Goal: Check status: Check status

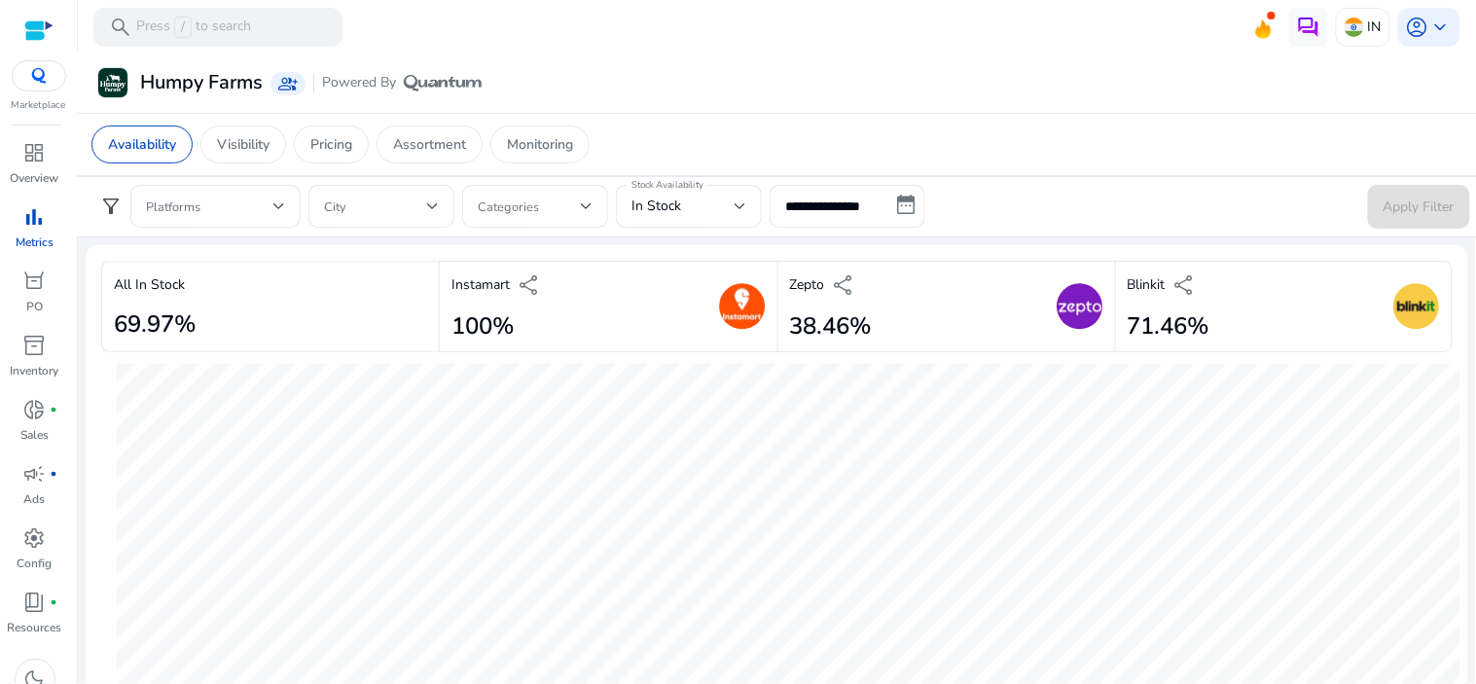
scroll to position [2269, 0]
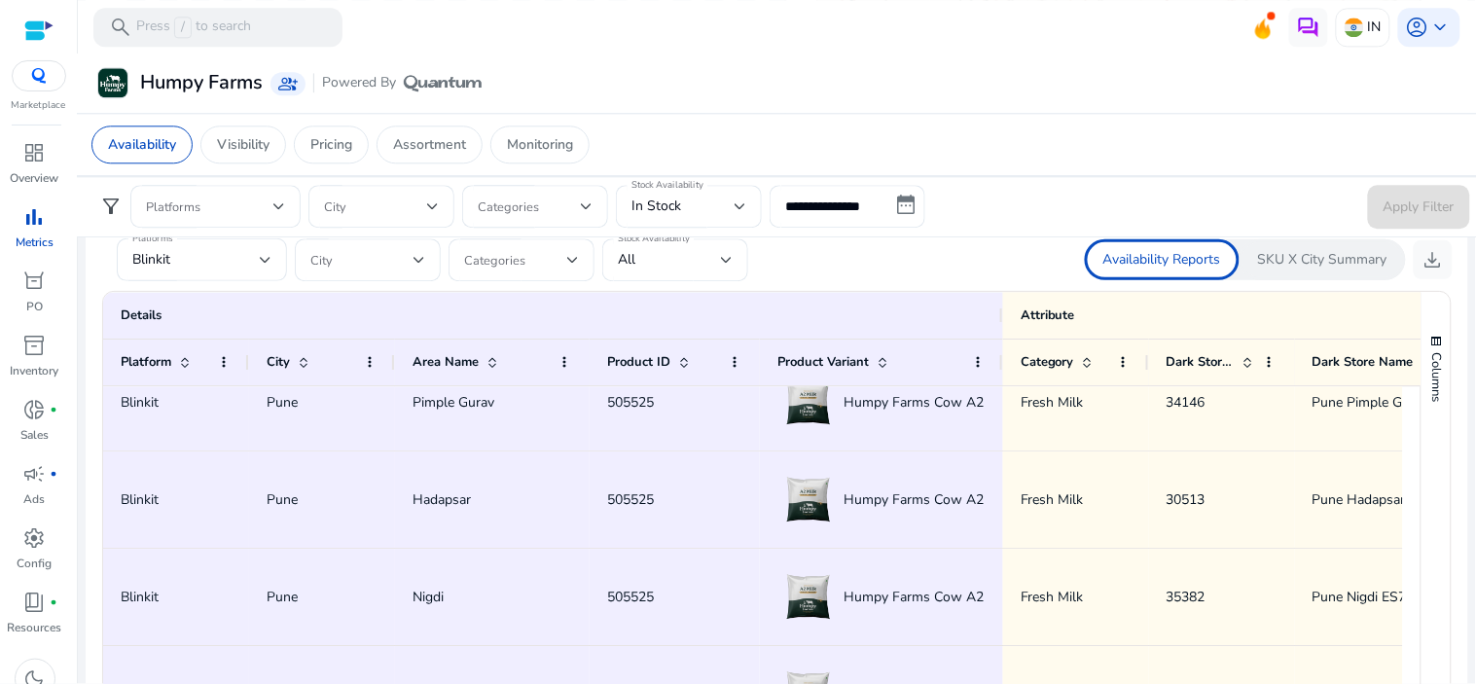
click at [30, 244] on p "Metrics" at bounding box center [35, 242] width 38 height 18
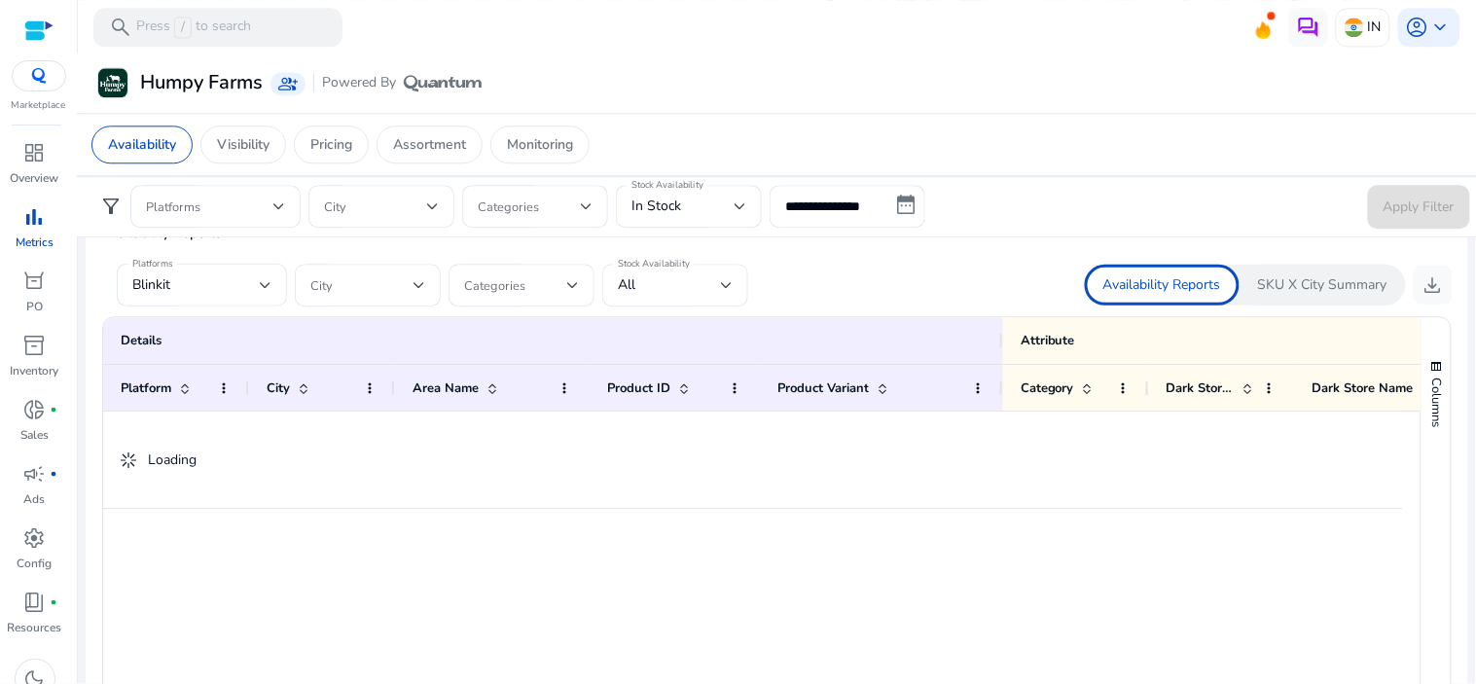
scroll to position [0, 0]
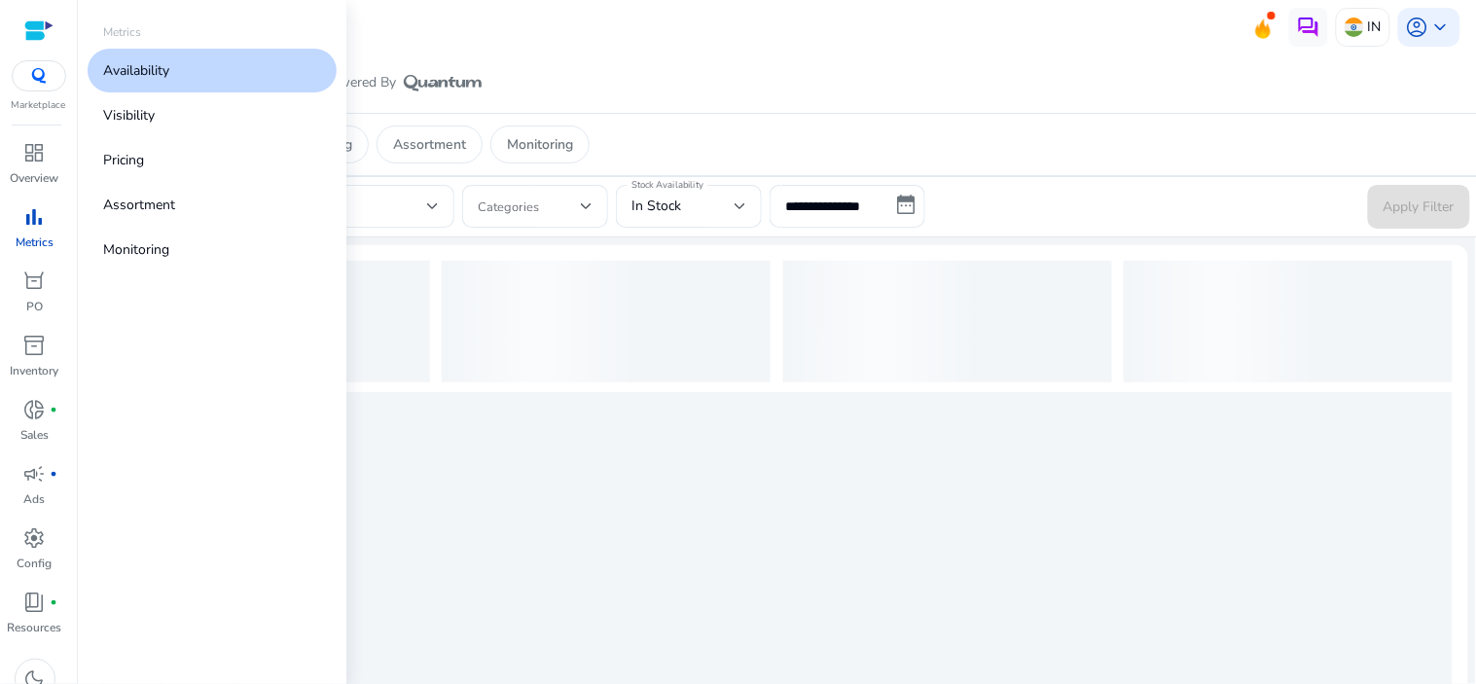
click at [154, 81] on link "Availability" at bounding box center [212, 71] width 249 height 44
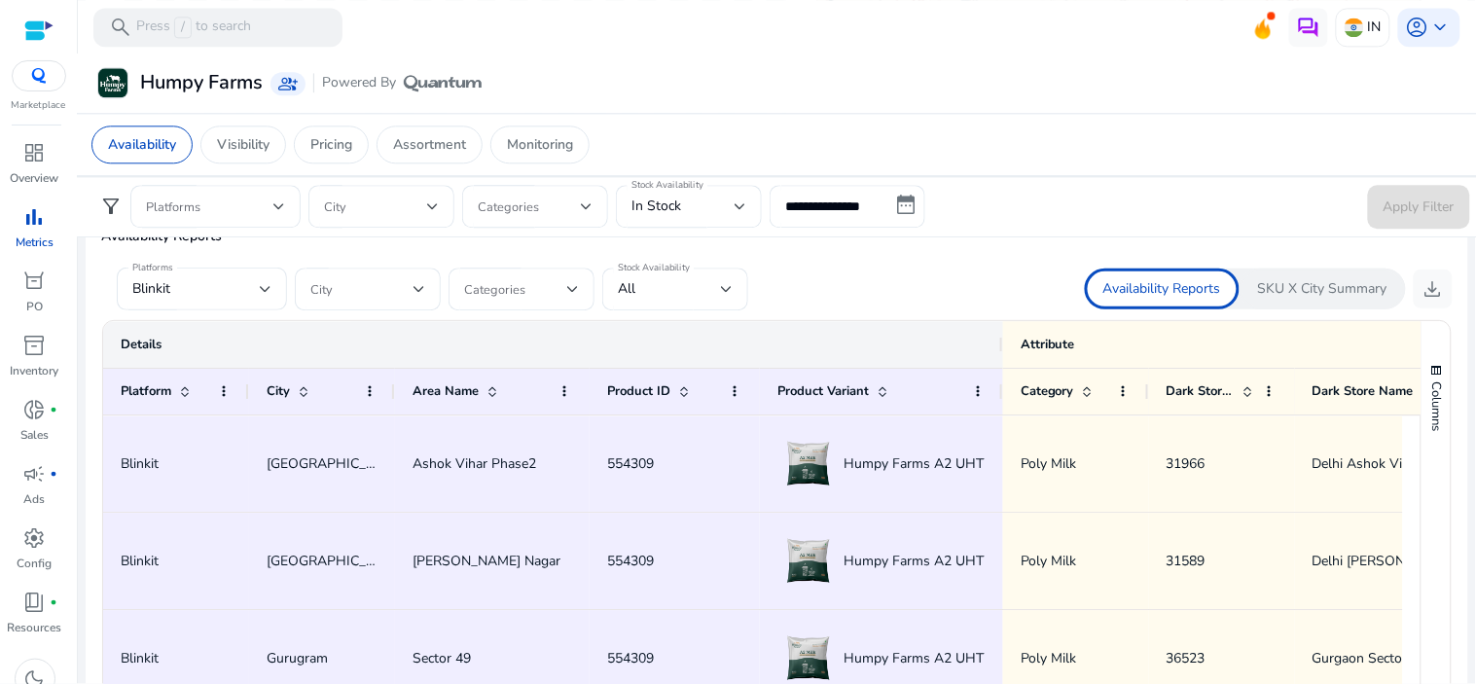
scroll to position [1081, 0]
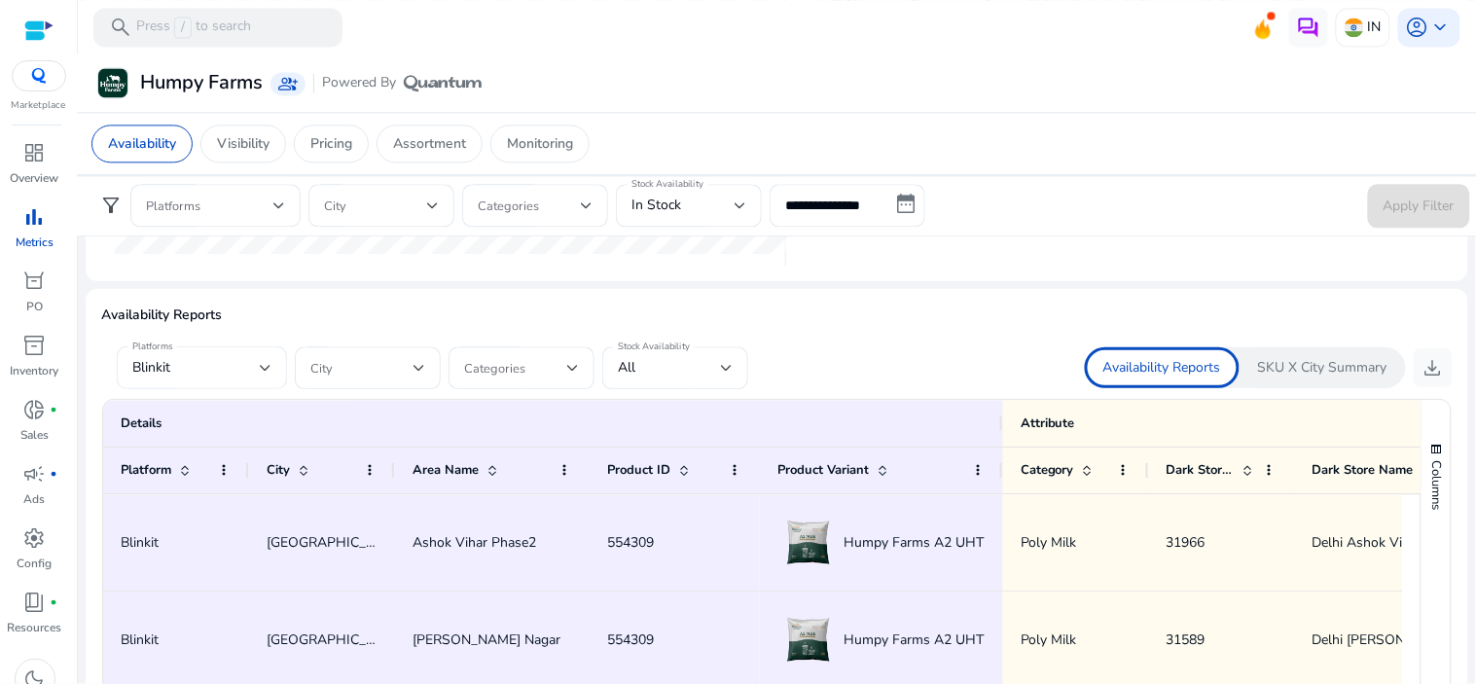
click at [258, 368] on div "Blinkit" at bounding box center [195, 367] width 127 height 21
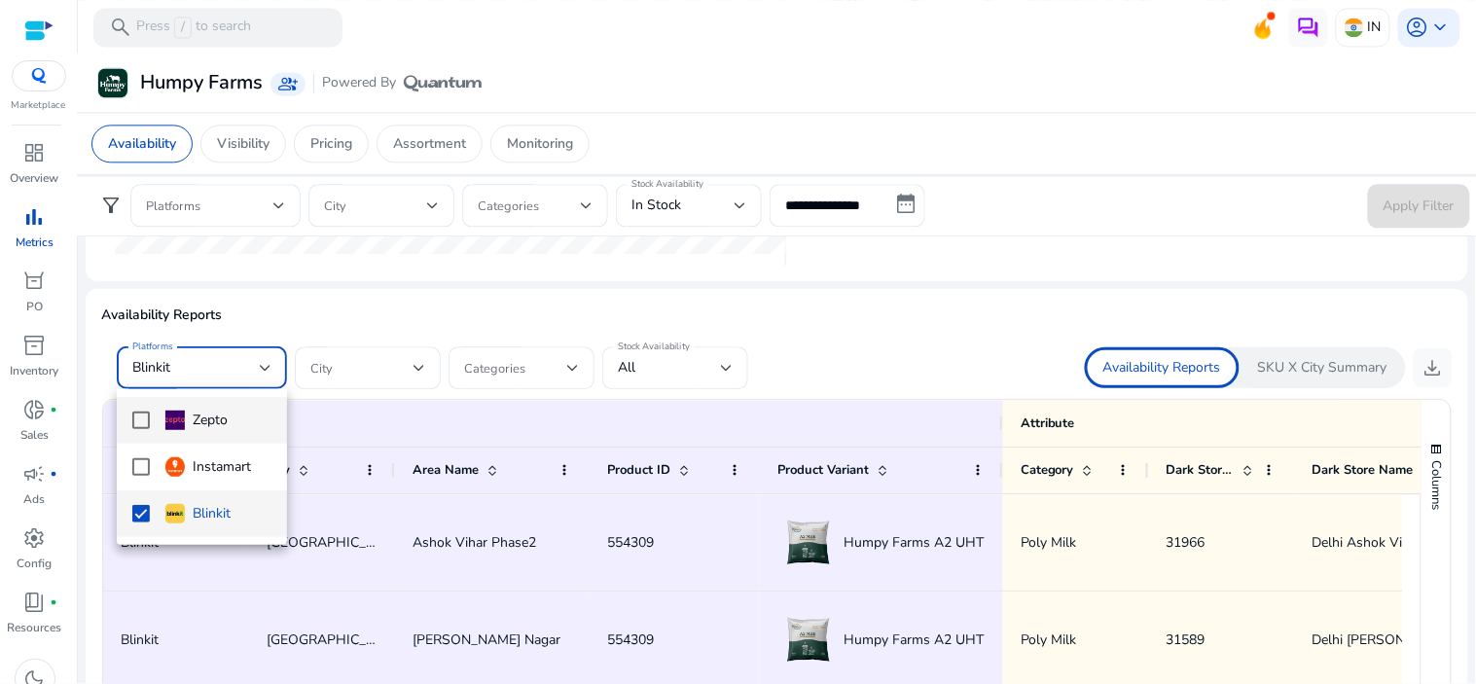
click at [136, 433] on mat-option "Zepto" at bounding box center [202, 420] width 170 height 47
click at [264, 363] on div at bounding box center [738, 342] width 1476 height 684
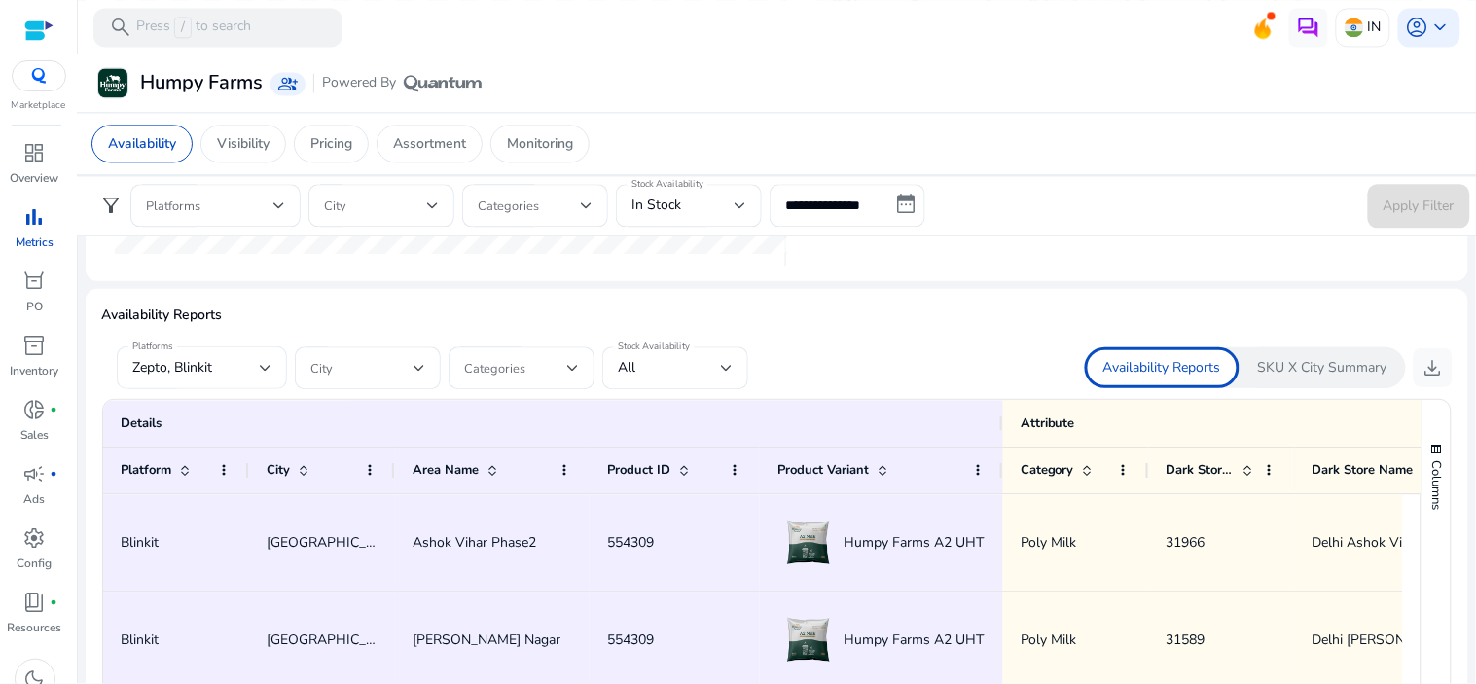
click at [273, 365] on div "Platforms Zepto, Blinkit" at bounding box center [202, 367] width 170 height 43
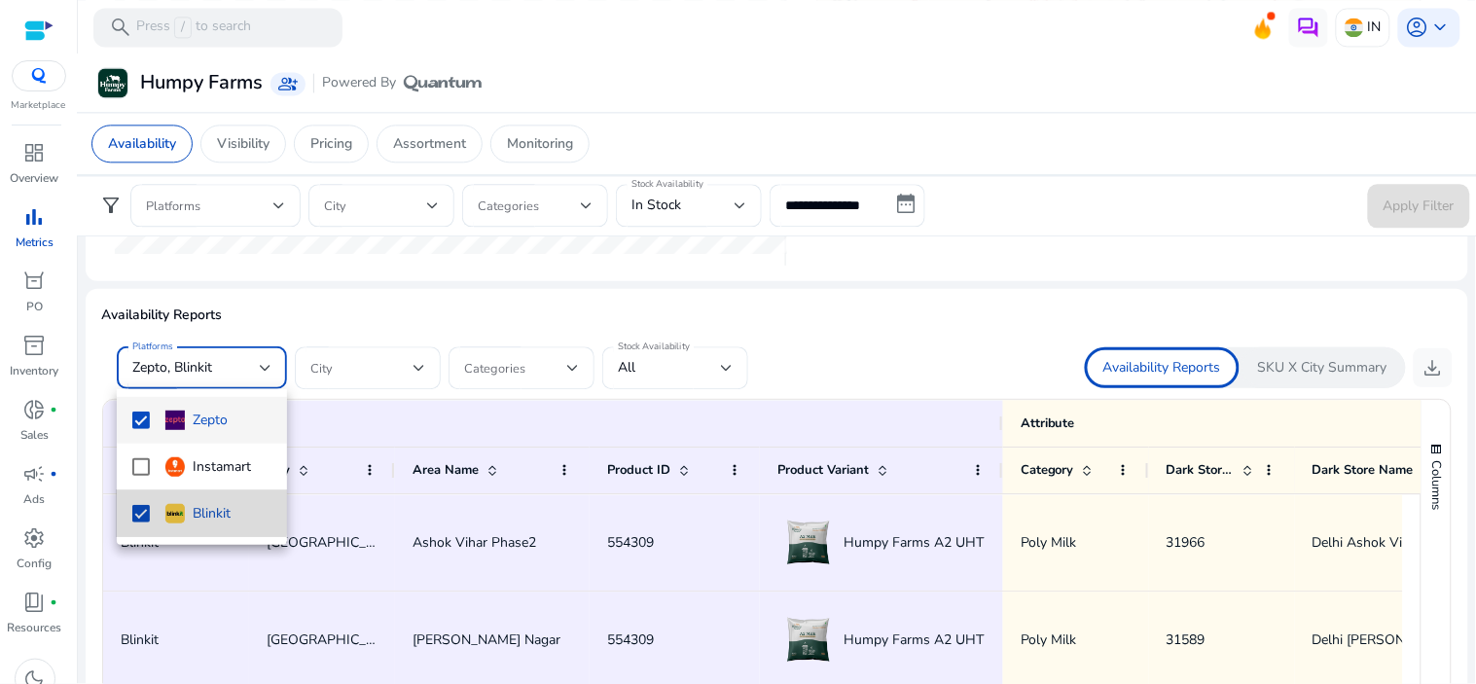
click at [136, 506] on mat-pseudo-checkbox at bounding box center [141, 514] width 18 height 18
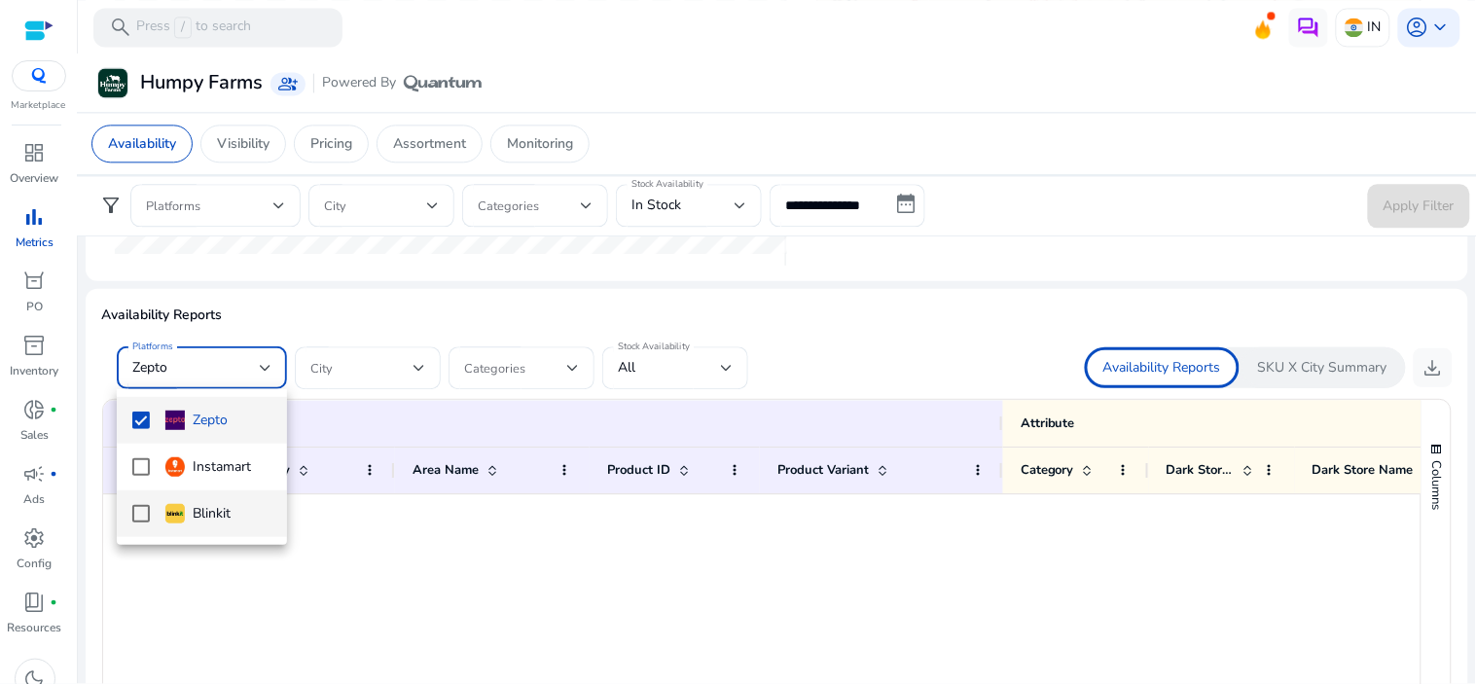
click at [142, 415] on mat-pseudo-checkbox at bounding box center [141, 420] width 18 height 18
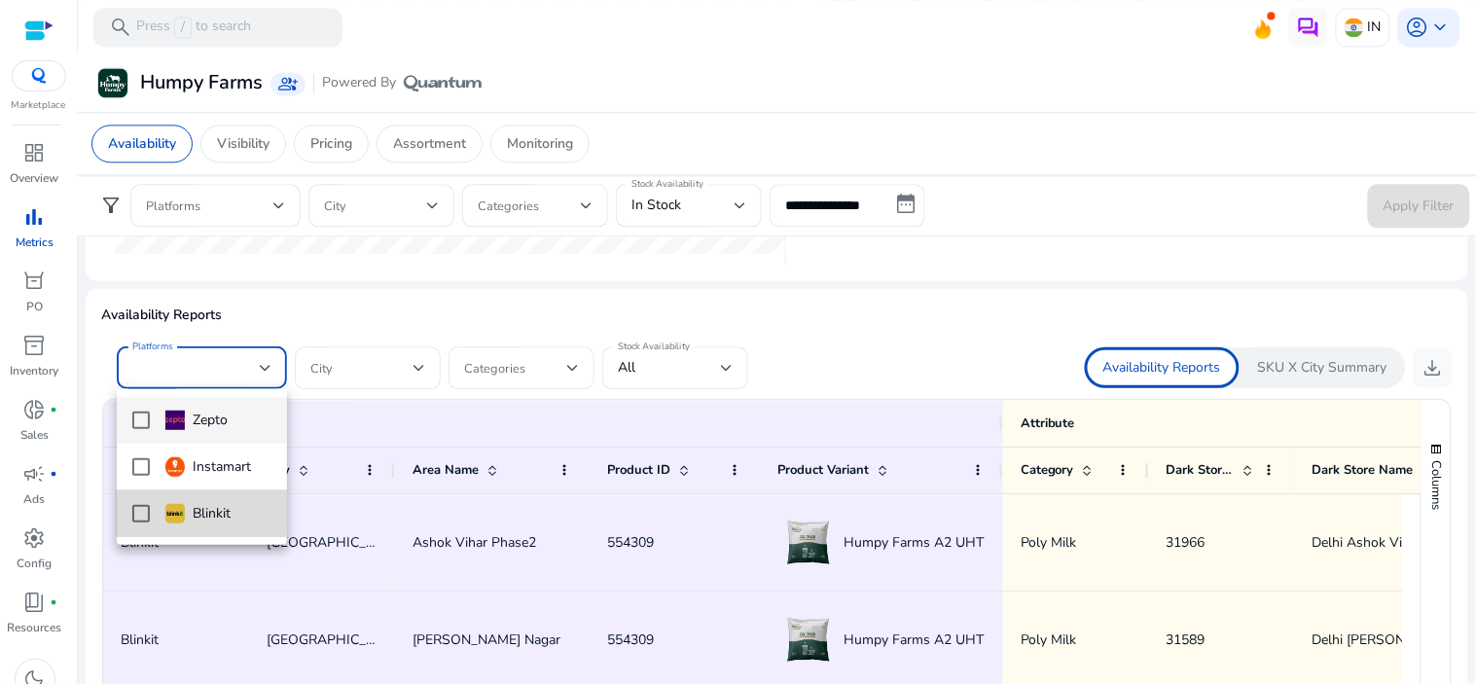
click at [143, 512] on mat-pseudo-checkbox at bounding box center [141, 514] width 18 height 18
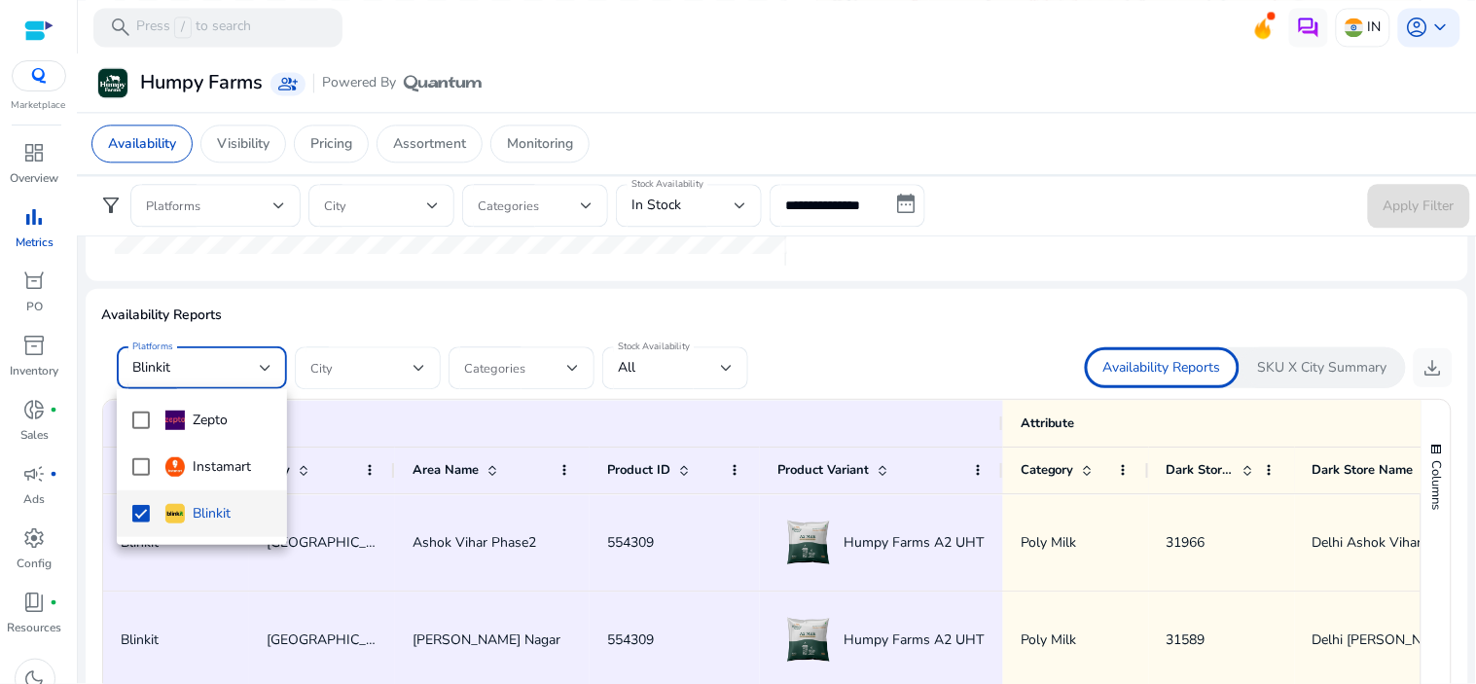
click at [401, 363] on div at bounding box center [738, 342] width 1476 height 684
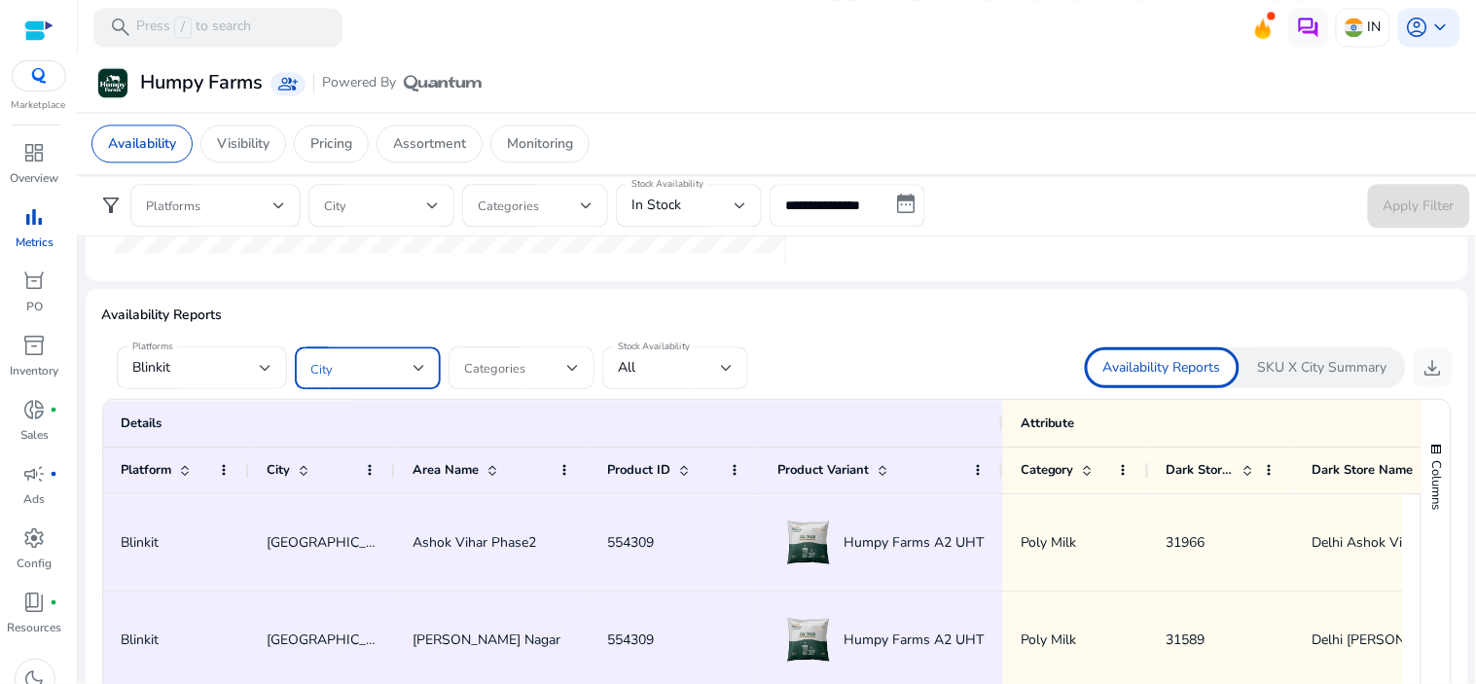
click at [413, 364] on div at bounding box center [419, 368] width 12 height 8
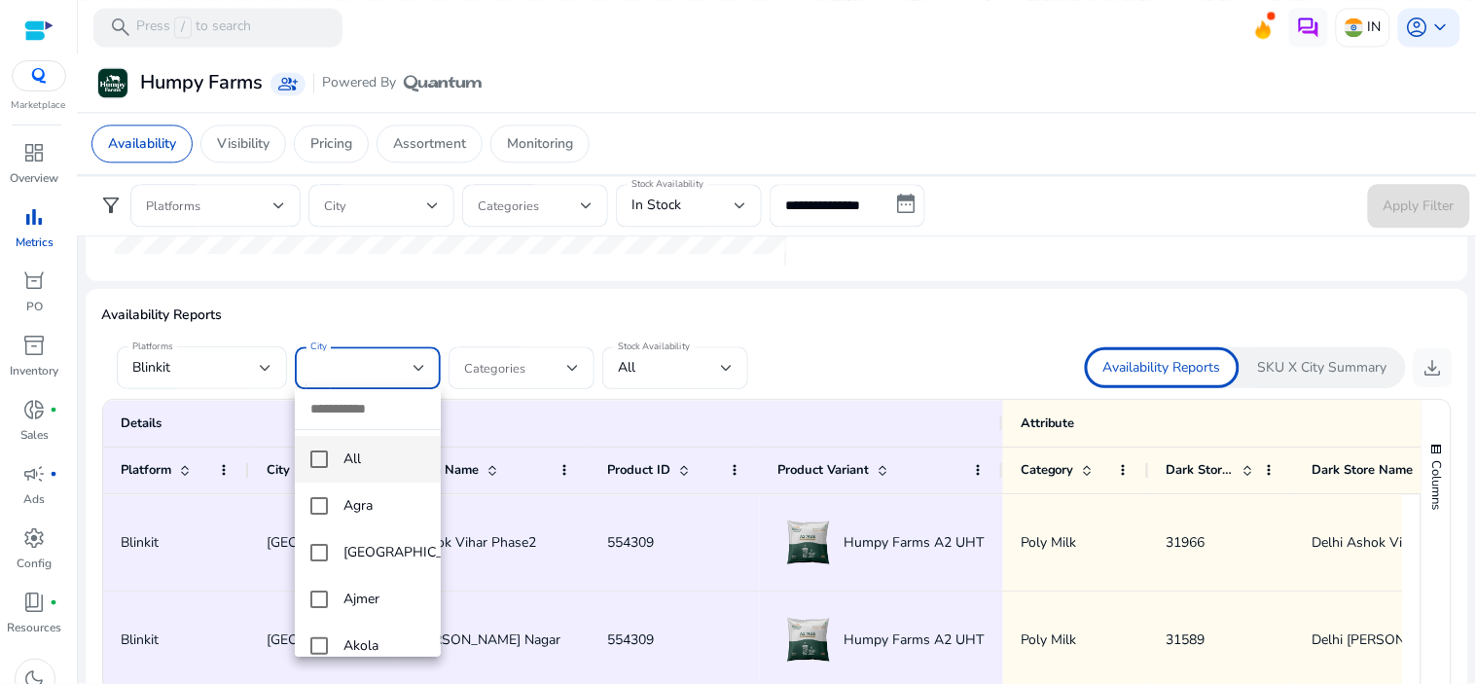
click at [310, 460] on mat-pseudo-checkbox at bounding box center [319, 459] width 18 height 18
click at [575, 312] on div at bounding box center [738, 342] width 1476 height 684
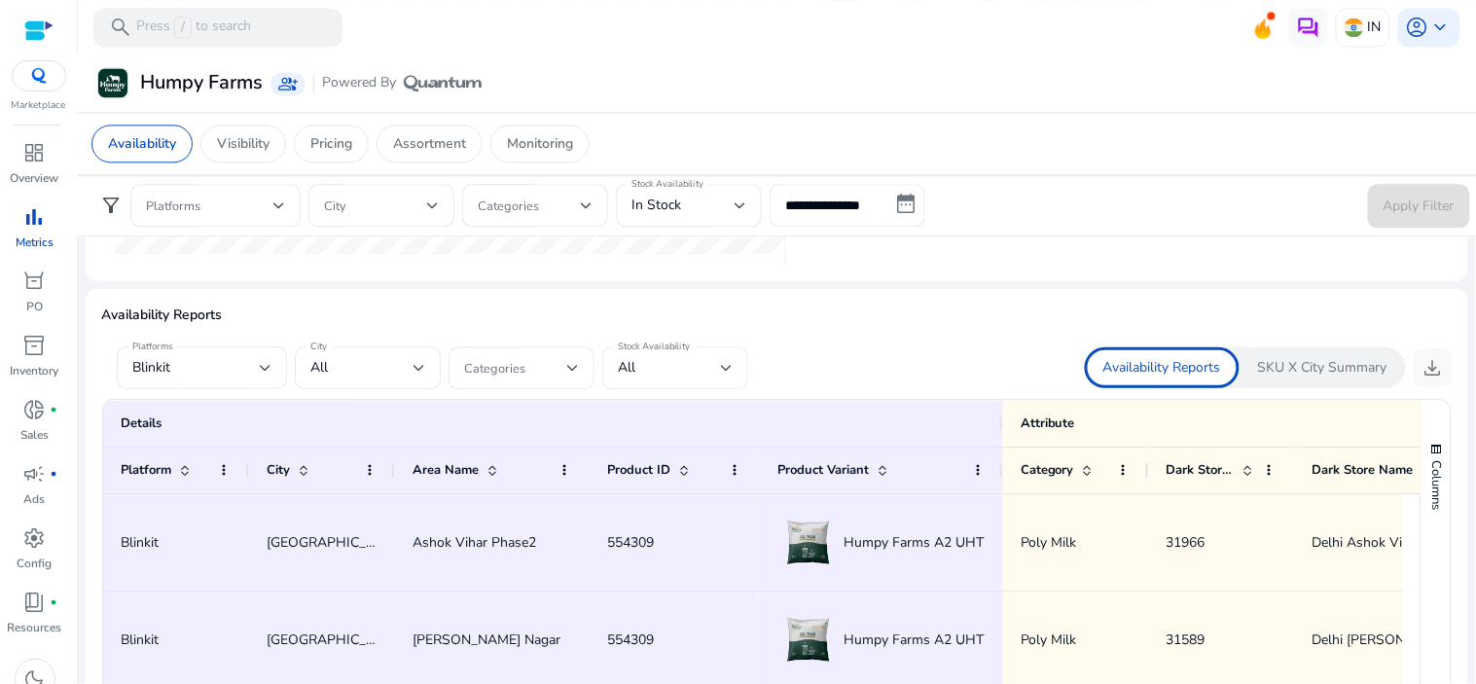
click at [711, 375] on div "All" at bounding box center [669, 367] width 103 height 21
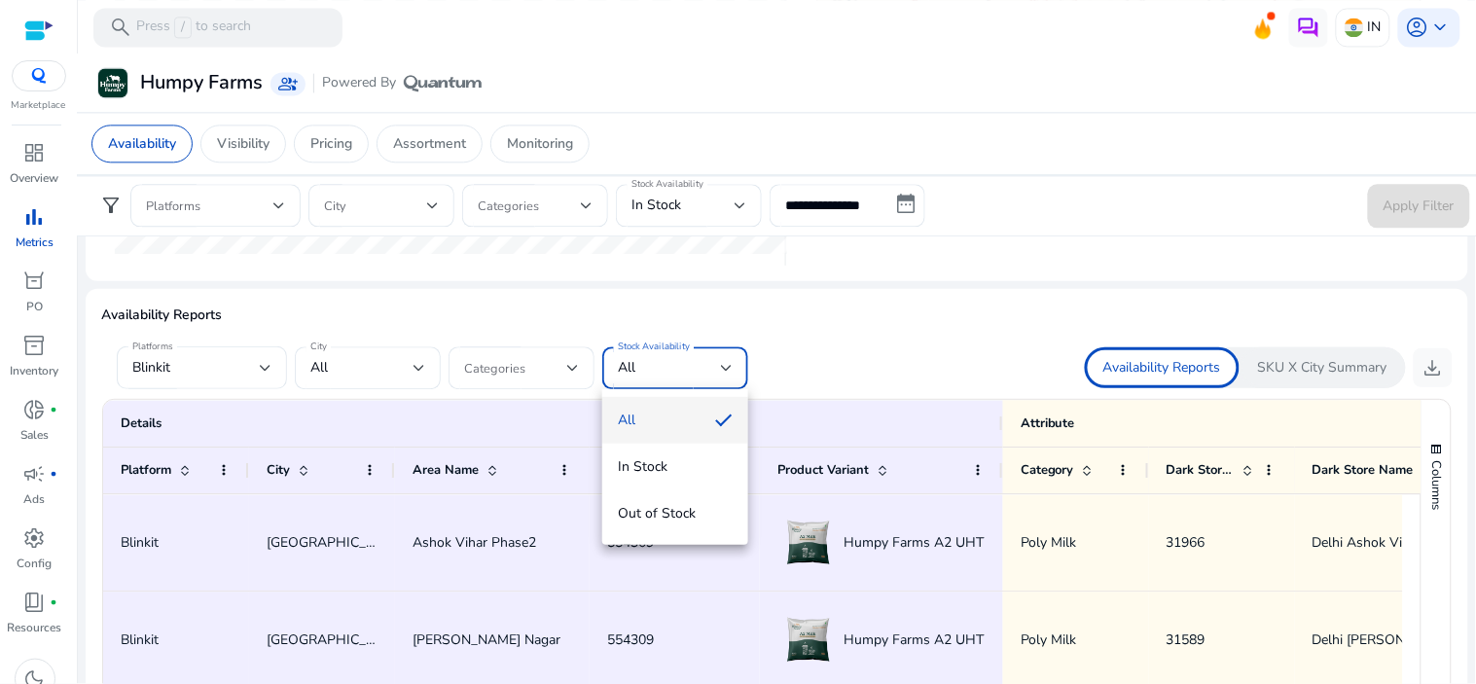
click at [662, 420] on span "All" at bounding box center [659, 419] width 82 height 21
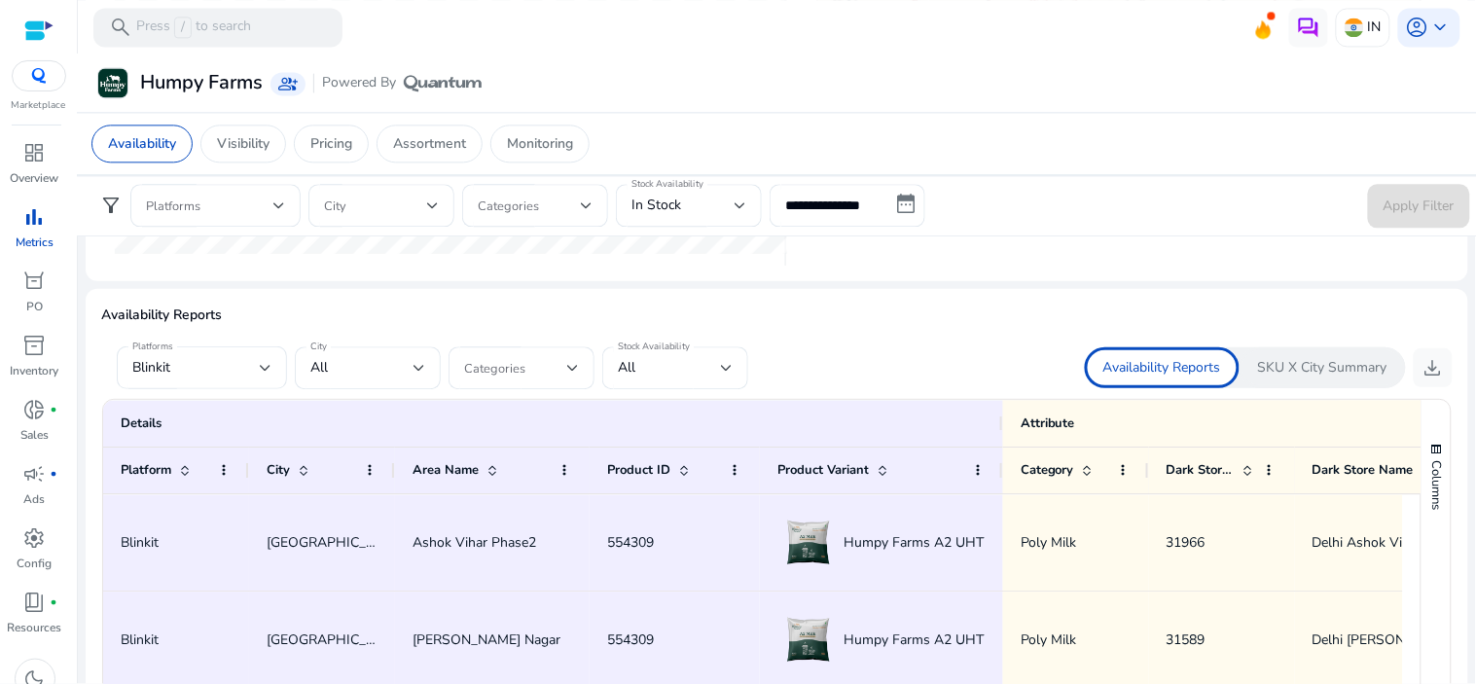
click at [842, 334] on div at bounding box center [776, 339] width 1351 height 16
click at [896, 206] on input "**********" at bounding box center [847, 206] width 156 height 43
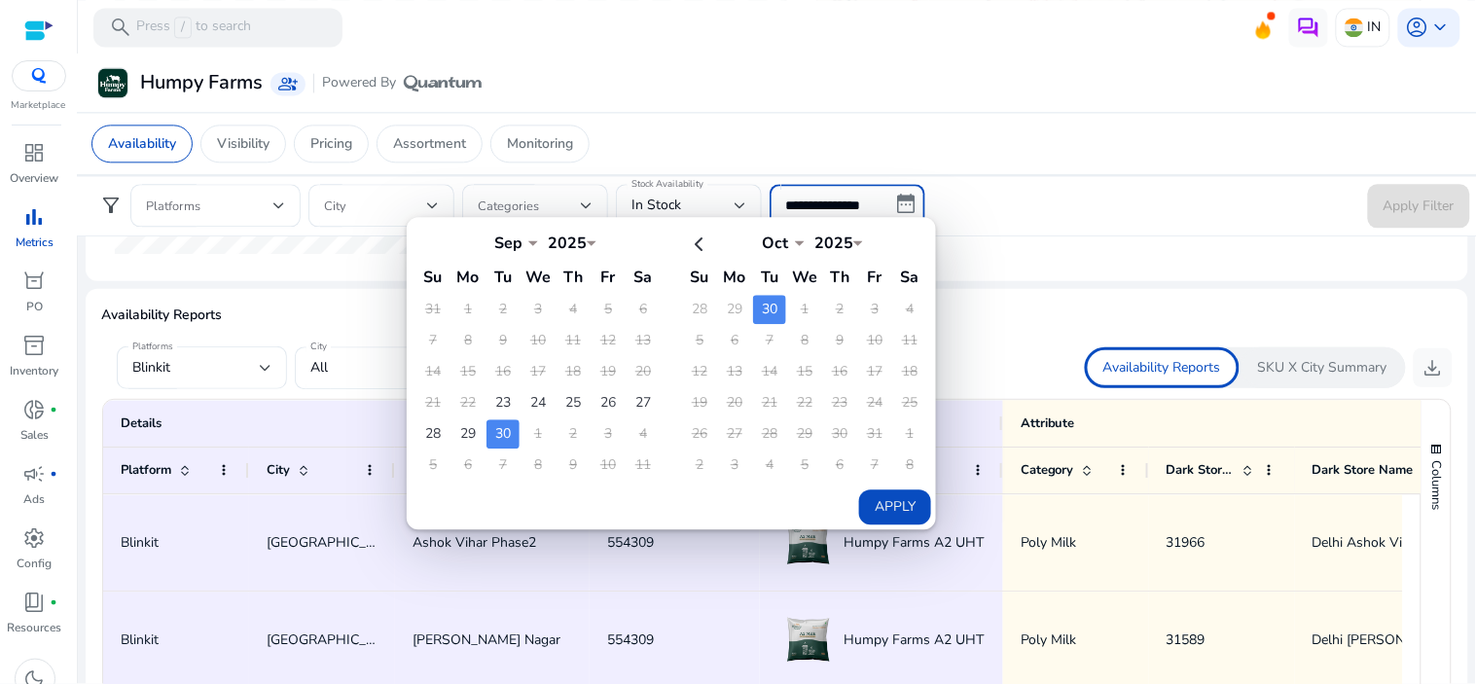
click at [529, 436] on td "1" at bounding box center [537, 434] width 33 height 29
click at [765, 308] on td "30" at bounding box center [769, 310] width 33 height 29
click at [794, 307] on td "1" at bounding box center [804, 310] width 33 height 29
click at [1111, 215] on form "**********" at bounding box center [777, 207] width 1386 height 44
